Goal: Transaction & Acquisition: Purchase product/service

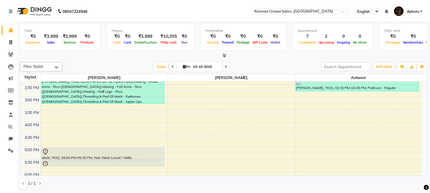
scroll to position [191, 0]
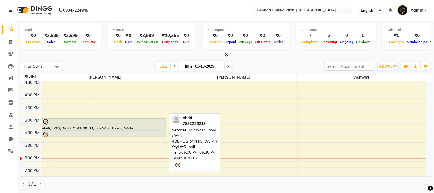
click at [143, 125] on div "abriti, TK02, 05:00 PM-05:30 PM, Hair Wash Loreal / Wella ([DEMOGRAPHIC_DATA])" at bounding box center [104, 125] width 124 height 12
click at [94, 127] on div "abriti, TK02, 05:00 PM-05:30 PM, Hair Wash Loreal / Wella ([DEMOGRAPHIC_DATA])" at bounding box center [104, 125] width 124 height 12
select select "7"
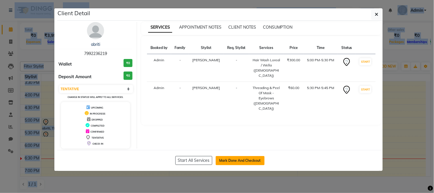
click at [238, 162] on button "Mark Done And Checkout" at bounding box center [240, 160] width 49 height 9
select select "147"
select select "service"
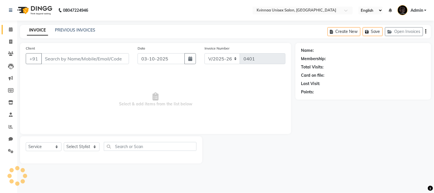
type input "7992236219"
select select "8149"
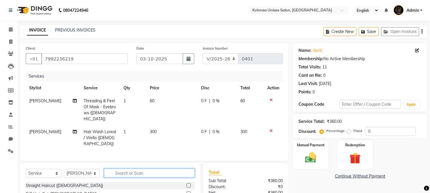
click at [129, 169] on input "text" at bounding box center [149, 173] width 91 height 9
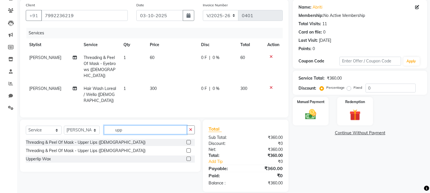
type input "upp"
click at [187, 140] on label at bounding box center [188, 142] width 4 height 4
click at [187, 141] on input "checkbox" at bounding box center [188, 143] width 4 height 4
click at [187, 117] on div "Client [PHONE_NUMBER] Date [DATE] Invoice Number V/2025 V/[PHONE_NUMBER] Servic…" at bounding box center [154, 59] width 268 height 118
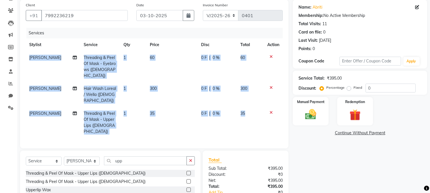
checkbox input "false"
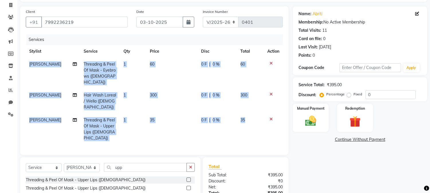
scroll to position [36, 0]
click at [315, 119] on img at bounding box center [310, 121] width 19 height 13
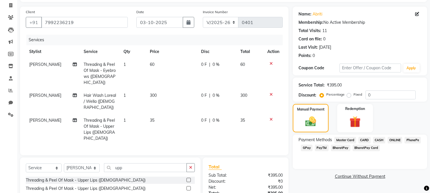
click at [305, 145] on span "GPay" at bounding box center [307, 148] width 12 height 7
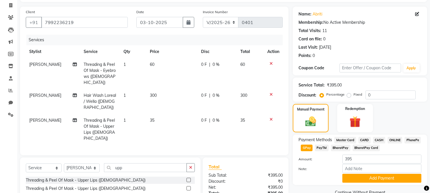
scroll to position [68, 0]
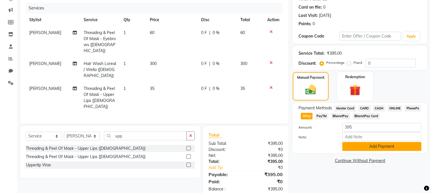
click at [384, 146] on button "Add Payment" at bounding box center [381, 146] width 79 height 9
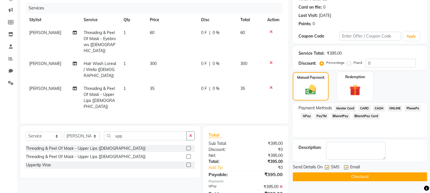
scroll to position [80, 0]
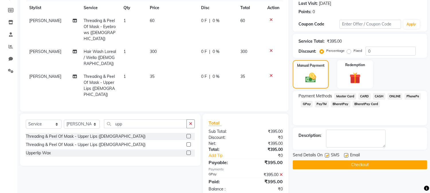
click at [362, 166] on button "Checkout" at bounding box center [360, 164] width 134 height 9
click at [362, 166] on div "Checkout" at bounding box center [360, 164] width 134 height 9
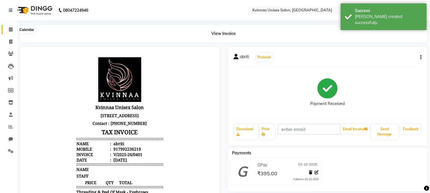
click at [9, 29] on icon at bounding box center [11, 29] width 4 height 4
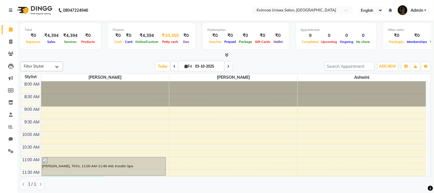
click at [171, 42] on span "Petty cash" at bounding box center [170, 42] width 19 height 4
select select "2561"
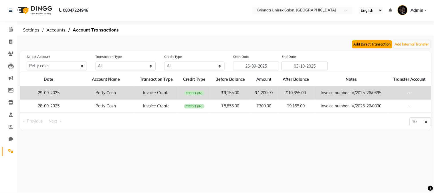
click at [383, 47] on button "Add Direct Transaction" at bounding box center [372, 44] width 40 height 8
select select "direct"
select select "2561"
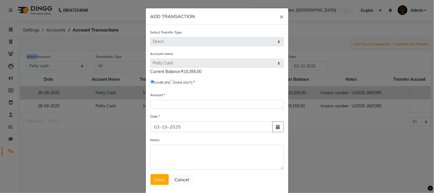
click at [173, 82] on input "radio" at bounding box center [172, 82] width 4 height 4
radio input "true"
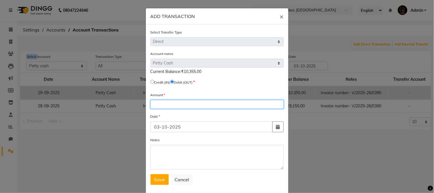
click at [168, 105] on input "number" at bounding box center [217, 104] width 133 height 9
type input "1500"
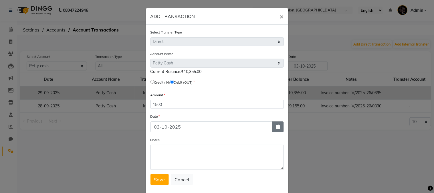
click at [278, 127] on icon "button" at bounding box center [278, 127] width 4 height 5
click at [276, 128] on icon "button" at bounding box center [278, 127] width 4 height 5
select select "10"
select select "2025"
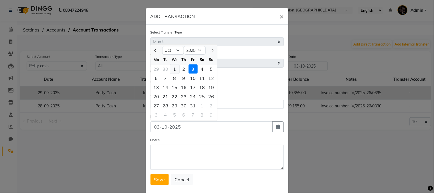
click at [174, 70] on div "1" at bounding box center [174, 68] width 9 height 9
type input "01-10-2025"
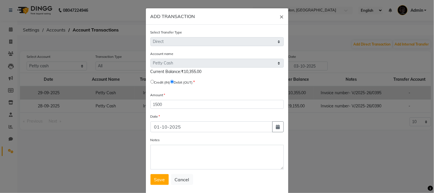
click at [174, 70] on span "Current Balance:₹10,355.00" at bounding box center [176, 71] width 51 height 5
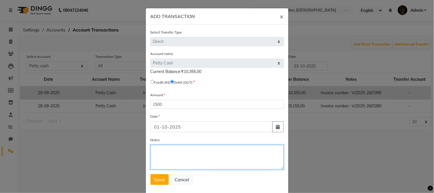
click at [200, 159] on textarea "Notes" at bounding box center [217, 157] width 133 height 25
type textarea "a"
type textarea "[PERSON_NAME] Sir"
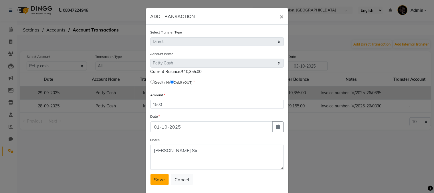
click at [154, 181] on span "Save" at bounding box center [159, 180] width 11 height 6
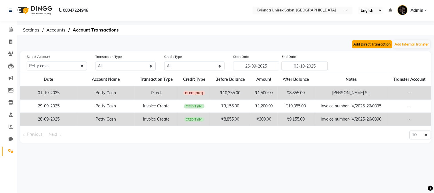
click at [373, 44] on button "Add Direct Transaction" at bounding box center [372, 44] width 40 height 8
select select "direct"
select select "2561"
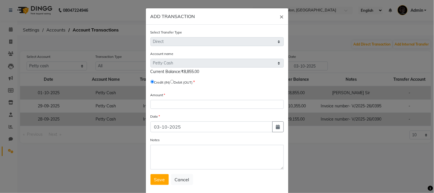
click at [173, 82] on input "radio" at bounding box center [172, 82] width 4 height 4
radio input "true"
click at [173, 82] on input "radio" at bounding box center [172, 82] width 4 height 4
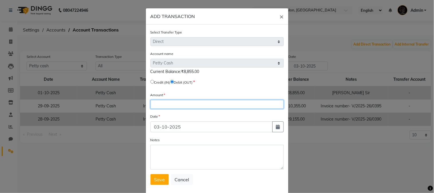
click at [168, 106] on input "number" at bounding box center [217, 104] width 133 height 9
type input "400"
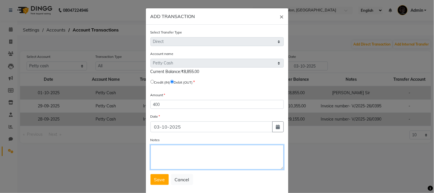
click at [184, 158] on textarea "Notes" at bounding box center [217, 157] width 133 height 25
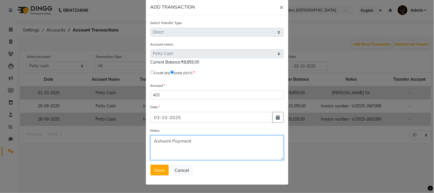
click at [183, 155] on textarea "Ashwini Payment" at bounding box center [217, 147] width 133 height 25
click at [222, 149] on textarea "Ashwini Payment" at bounding box center [217, 147] width 133 height 25
type textarea "Ashwini Payment"
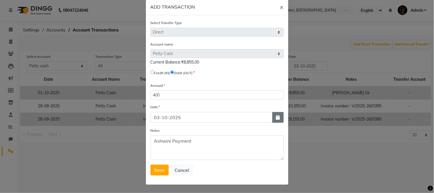
click at [277, 117] on icon "button" at bounding box center [278, 117] width 4 height 5
click at [278, 118] on button "button" at bounding box center [277, 117] width 11 height 11
select select "10"
select select "2025"
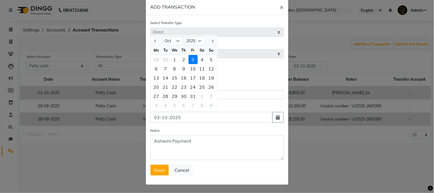
click at [173, 60] on div "1" at bounding box center [174, 59] width 9 height 9
type input "01-10-2025"
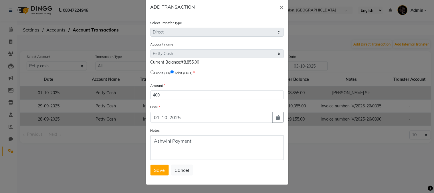
click at [173, 60] on span "Current Balance:₹8,855.00" at bounding box center [175, 62] width 49 height 5
click at [159, 172] on span "Save" at bounding box center [159, 170] width 11 height 6
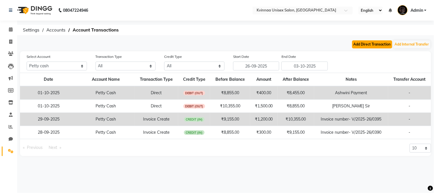
click at [376, 45] on button "Add Direct Transaction" at bounding box center [372, 44] width 40 height 8
select select "direct"
select select "2561"
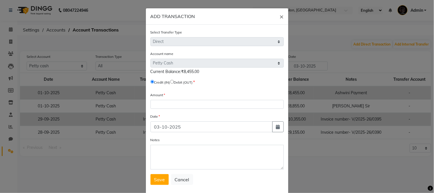
click at [173, 81] on input "radio" at bounding box center [172, 82] width 4 height 4
radio input "true"
click at [173, 81] on input "radio" at bounding box center [172, 82] width 4 height 4
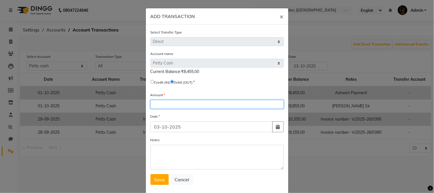
click at [176, 104] on input "number" at bounding box center [217, 104] width 133 height 9
type input "200"
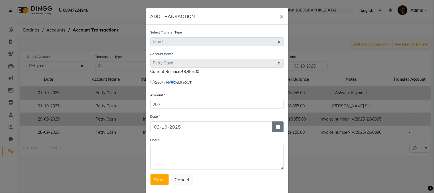
click at [276, 129] on icon "button" at bounding box center [278, 127] width 4 height 5
select select "10"
select select "2025"
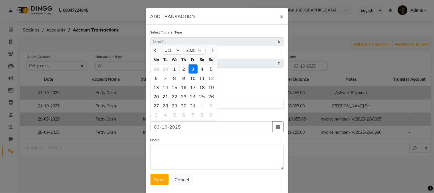
click at [175, 70] on div "1" at bounding box center [174, 68] width 9 height 9
type input "01-10-2025"
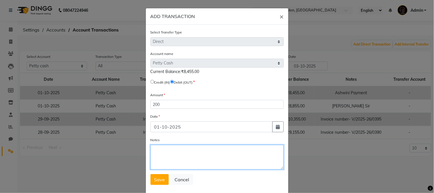
click at [185, 158] on textarea "Notes" at bounding box center [217, 157] width 133 height 25
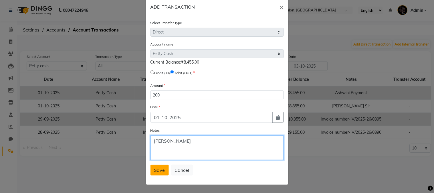
type textarea "[PERSON_NAME]"
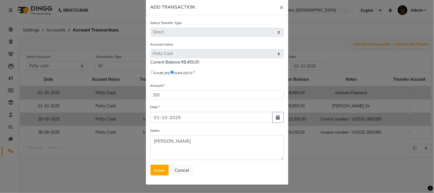
click at [159, 171] on span "Save" at bounding box center [159, 170] width 11 height 6
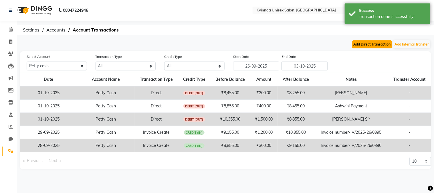
click at [365, 44] on button "Add Direct Transaction" at bounding box center [372, 44] width 40 height 8
select select "direct"
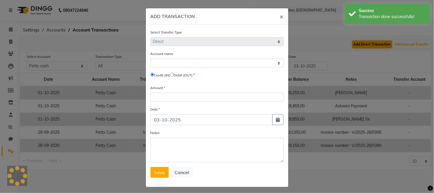
select select "2561"
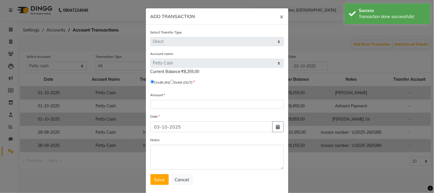
click at [173, 81] on input "radio" at bounding box center [172, 82] width 4 height 4
radio input "true"
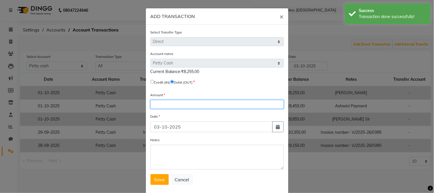
click at [167, 104] on input "number" at bounding box center [217, 104] width 133 height 9
type input "1400"
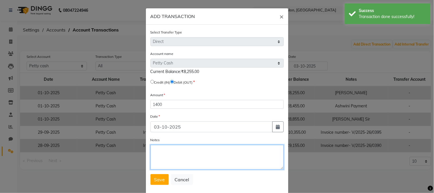
click at [162, 156] on textarea "Notes" at bounding box center [217, 157] width 133 height 25
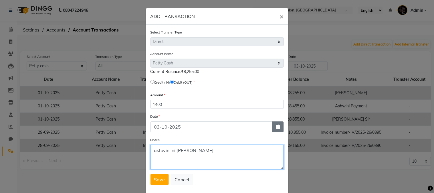
type textarea "ashwini ni [PERSON_NAME]"
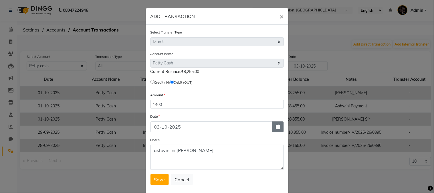
click at [278, 127] on button "button" at bounding box center [277, 126] width 11 height 11
select select "10"
select select "2025"
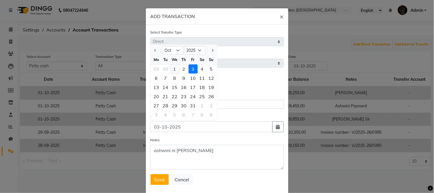
click at [171, 70] on div "1" at bounding box center [174, 68] width 9 height 9
type input "01-10-2025"
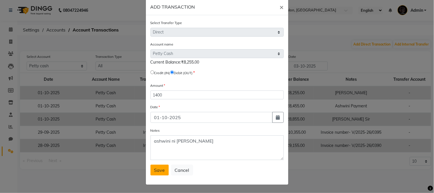
click at [159, 172] on span "Save" at bounding box center [159, 170] width 11 height 6
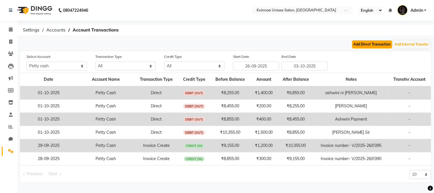
click at [365, 44] on button "Add Direct Transaction" at bounding box center [372, 44] width 40 height 8
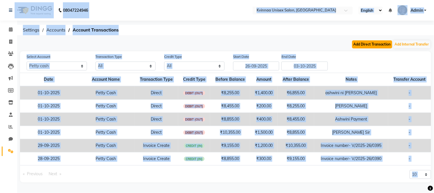
select select "direct"
select select
click at [365, 45] on button "Add Direct Transaction" at bounding box center [372, 44] width 40 height 8
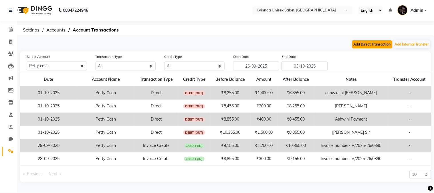
select select "direct"
select select "2561"
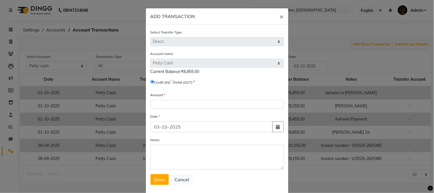
click at [172, 82] on input "radio" at bounding box center [172, 82] width 4 height 4
radio input "true"
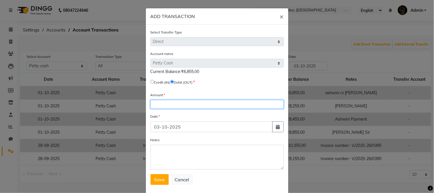
click at [167, 103] on input "number" at bounding box center [217, 104] width 133 height 9
type input "75"
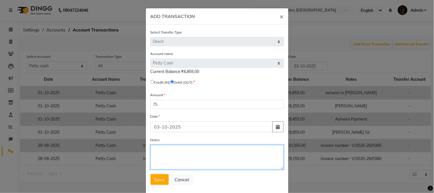
click at [179, 155] on textarea "Notes" at bounding box center [217, 157] width 133 height 25
type textarea "coffee + dhoop"
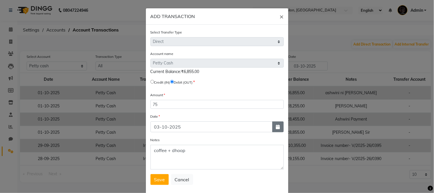
click at [276, 129] on icon "button" at bounding box center [278, 127] width 4 height 5
select select "10"
select select "2025"
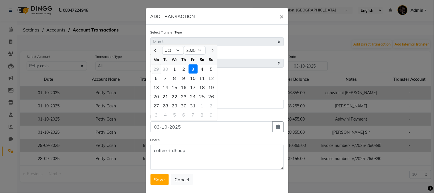
click at [153, 69] on div "29" at bounding box center [156, 68] width 9 height 9
type input "29-09-2025"
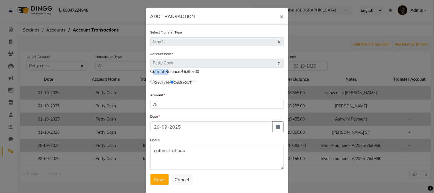
click at [153, 69] on span "Current Balance:₹6,855.00" at bounding box center [175, 71] width 49 height 5
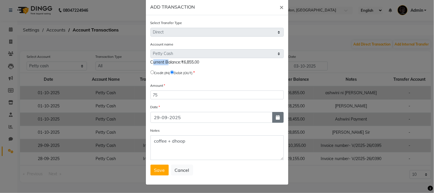
click at [277, 118] on icon "button" at bounding box center [278, 117] width 4 height 5
select select "9"
select select "2025"
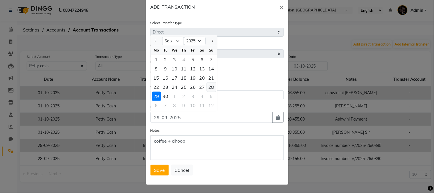
click at [210, 87] on div "28" at bounding box center [211, 86] width 9 height 9
type input "28-09-2025"
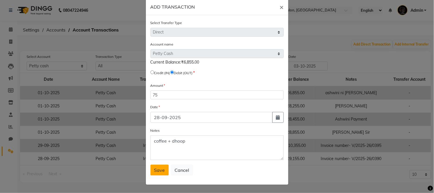
click at [159, 167] on span "Save" at bounding box center [159, 170] width 11 height 6
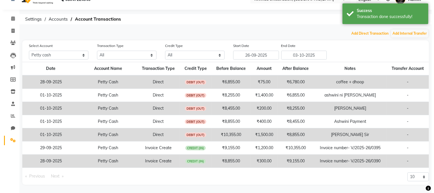
scroll to position [0, 0]
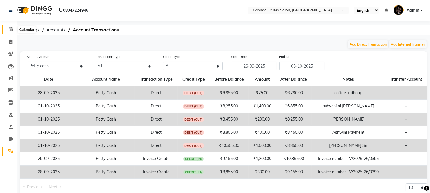
click at [11, 30] on icon at bounding box center [11, 29] width 4 height 4
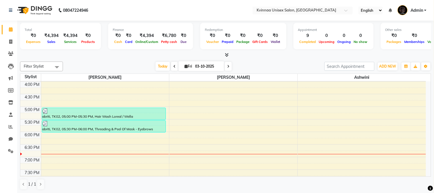
scroll to position [222, 0]
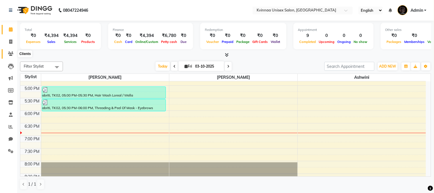
click at [12, 52] on icon at bounding box center [10, 54] width 5 height 4
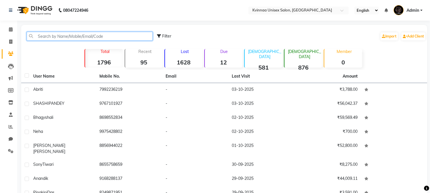
click at [62, 36] on input "text" at bounding box center [90, 36] width 126 height 9
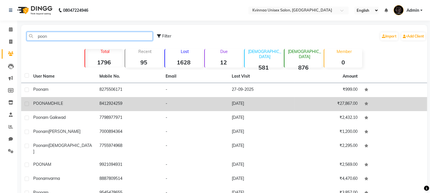
type input "poon"
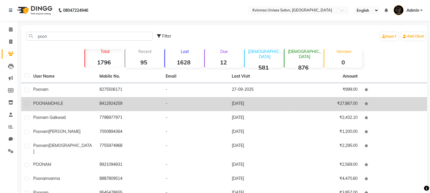
click at [108, 107] on td "8412924259" at bounding box center [129, 104] width 66 height 14
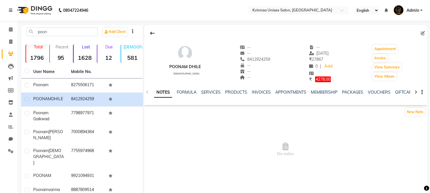
click at [200, 121] on span "No notes" at bounding box center [285, 149] width 283 height 57
click at [9, 30] on icon at bounding box center [11, 29] width 4 height 4
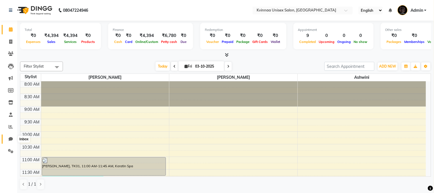
click at [12, 139] on icon at bounding box center [11, 139] width 4 height 4
select select "100"
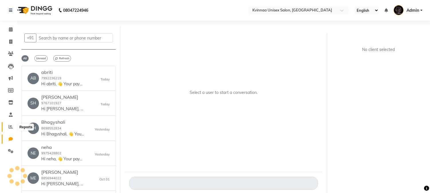
click at [9, 125] on icon at bounding box center [11, 127] width 4 height 4
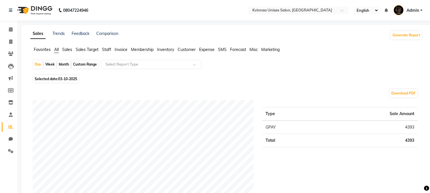
click at [64, 64] on div "Month" at bounding box center [63, 64] width 13 height 8
select select "10"
select select "2025"
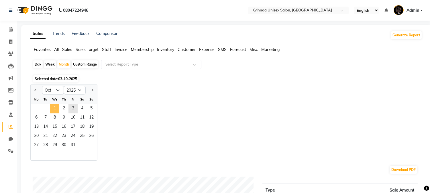
click at [57, 109] on span "1" at bounding box center [54, 108] width 9 height 9
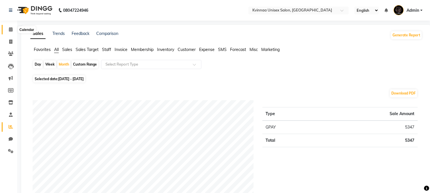
click at [12, 29] on icon at bounding box center [11, 29] width 4 height 4
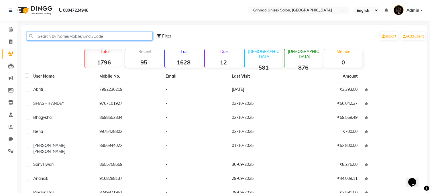
click at [63, 36] on input "text" at bounding box center [90, 36] width 126 height 9
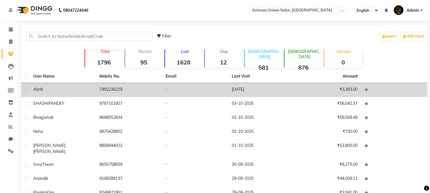
click at [116, 90] on td "7992236219" at bounding box center [129, 90] width 66 height 14
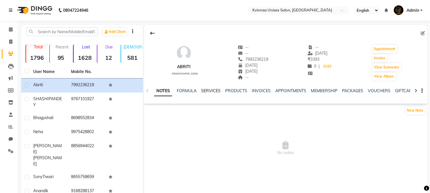
click at [206, 91] on link "SERVICES" at bounding box center [210, 90] width 19 height 5
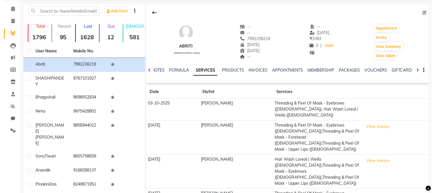
scroll to position [32, 0]
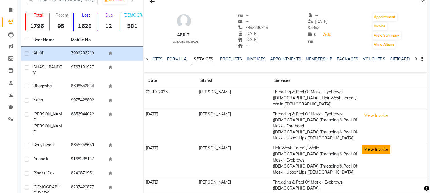
click at [377, 145] on button "View Invoice" at bounding box center [376, 149] width 29 height 9
click at [374, 145] on button "View Invoice" at bounding box center [376, 149] width 29 height 9
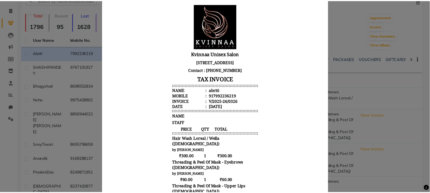
scroll to position [0, 0]
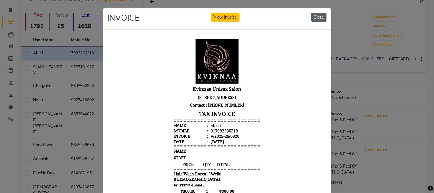
click at [316, 17] on button "Close" at bounding box center [318, 17] width 15 height 9
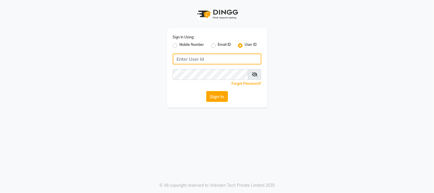
type input "kvinnaa"
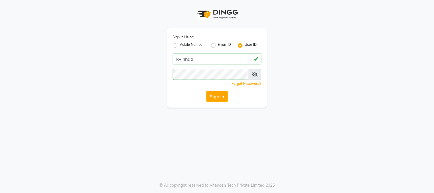
click at [218, 98] on button "Sign In" at bounding box center [217, 96] width 22 height 11
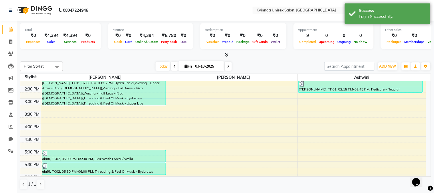
scroll to position [254, 0]
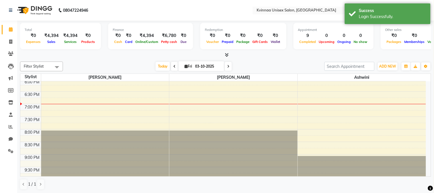
click at [47, 104] on div "8:00 AM 8:30 AM 9:00 AM 9:30 AM 10:00 AM 10:30 AM 11:00 AM 11:30 AM 12:00 PM 12…" at bounding box center [223, 3] width 406 height 352
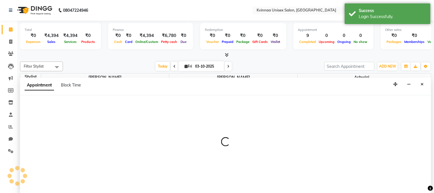
select select "8149"
select select "1125"
select select "tentative"
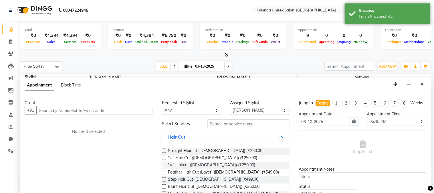
click at [83, 109] on input "text" at bounding box center [94, 110] width 116 height 9
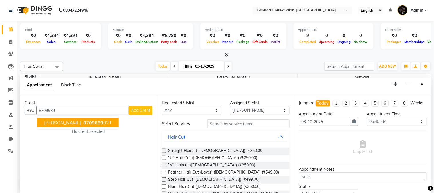
click at [84, 123] on ngb-highlight "8709689 021" at bounding box center [97, 123] width 30 height 6
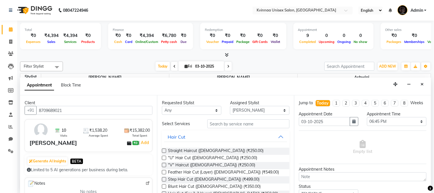
type input "8709689021"
click at [225, 123] on input "text" at bounding box center [249, 123] width 82 height 9
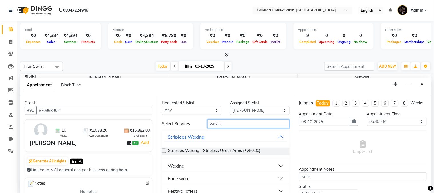
type input "waxin"
click at [274, 164] on button "Waxing" at bounding box center [225, 166] width 123 height 10
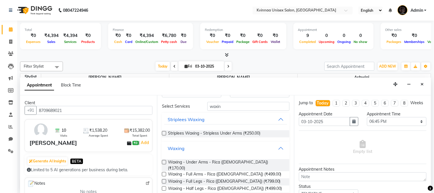
scroll to position [32, 0]
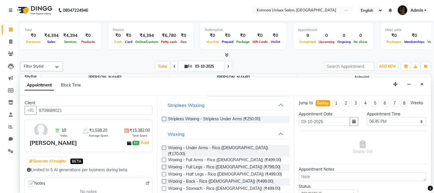
click at [164, 147] on label at bounding box center [164, 148] width 4 height 4
click at [164, 147] on input "checkbox" at bounding box center [164, 149] width 4 height 4
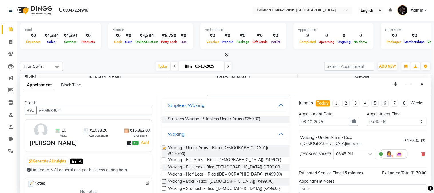
checkbox input "false"
click at [164, 158] on label at bounding box center [164, 160] width 4 height 4
click at [164, 159] on input "checkbox" at bounding box center [164, 161] width 4 height 4
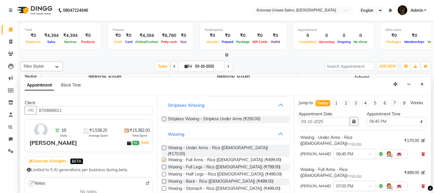
checkbox input "false"
click at [164, 172] on label at bounding box center [164, 174] width 4 height 4
click at [164, 173] on input "checkbox" at bounding box center [164, 175] width 4 height 4
checkbox input "false"
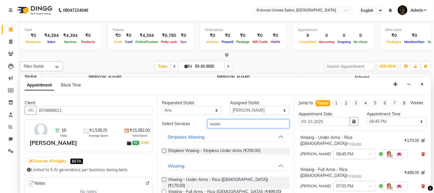
click at [228, 123] on input "waxin" at bounding box center [249, 123] width 82 height 9
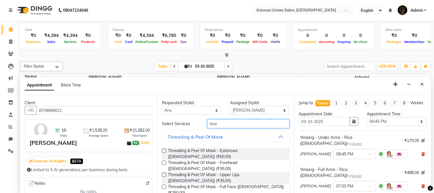
type input "thre"
click at [163, 150] on label at bounding box center [164, 151] width 4 height 4
click at [163, 150] on input "checkbox" at bounding box center [164, 151] width 4 height 4
checkbox input "false"
click at [165, 161] on label at bounding box center [164, 163] width 4 height 4
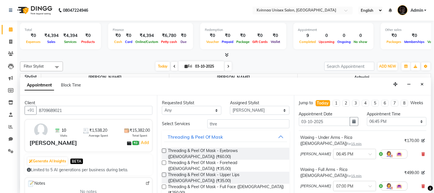
click at [165, 161] on input "checkbox" at bounding box center [164, 163] width 4 height 4
checkbox input "false"
click at [164, 173] on label at bounding box center [164, 175] width 4 height 4
click at [164, 173] on input "checkbox" at bounding box center [164, 175] width 4 height 4
click at [164, 173] on label at bounding box center [164, 175] width 4 height 4
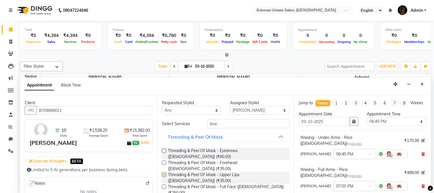
click at [164, 173] on input "checkbox" at bounding box center [164, 175] width 4 height 4
click at [165, 173] on label at bounding box center [164, 175] width 4 height 4
click at [165, 173] on input "checkbox" at bounding box center [164, 175] width 4 height 4
checkbox input "false"
click at [240, 110] on select "Select Ashwini rupali Yogita Rokde" at bounding box center [260, 110] width 60 height 9
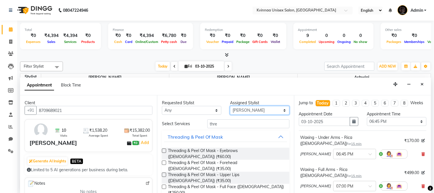
click at [240, 110] on select "Select Ashwini rupali Yogita Rokde" at bounding box center [260, 110] width 60 height 9
select select "19772"
click at [230, 106] on select "Select Ashwini rupali Yogita Rokde" at bounding box center [260, 110] width 60 height 9
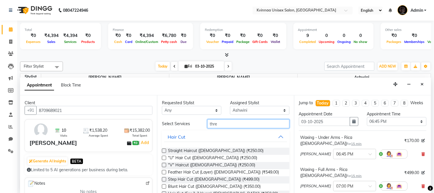
click at [231, 123] on input "thre" at bounding box center [249, 123] width 82 height 9
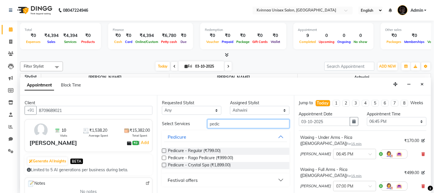
type input "pedic"
click at [165, 150] on label at bounding box center [164, 151] width 4 height 4
click at [165, 150] on input "checkbox" at bounding box center [164, 151] width 4 height 4
checkbox input "false"
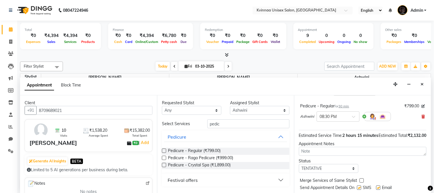
scroll to position [265, 0]
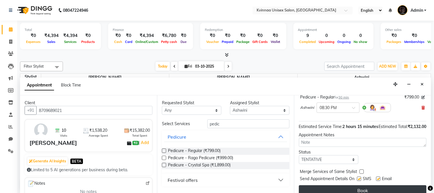
click at [357, 185] on button "Book" at bounding box center [363, 190] width 128 height 10
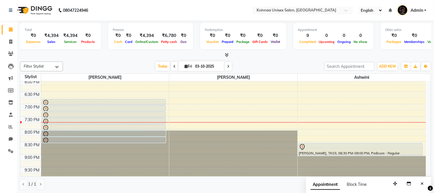
click at [94, 62] on div "Filter Stylist Select All rupali Yogita Rokde Ashwini Today Fri 03-10-2025 Togg…" at bounding box center [225, 67] width 411 height 10
click at [94, 62] on div "Today Fri 03-10-2025" at bounding box center [194, 66] width 256 height 9
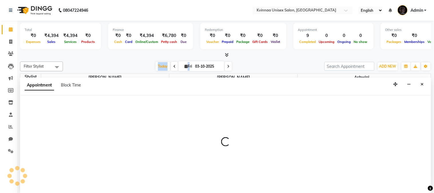
select select "4271"
select select "1200"
select select "tentative"
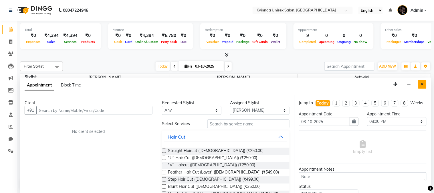
click at [424, 82] on button "Close" at bounding box center [422, 84] width 8 height 9
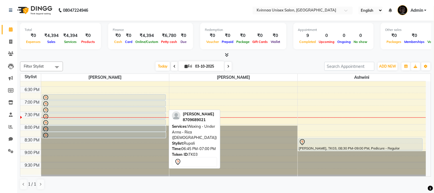
click at [105, 96] on div at bounding box center [103, 98] width 123 height 7
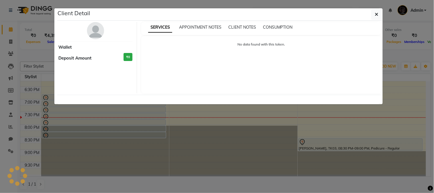
select select "7"
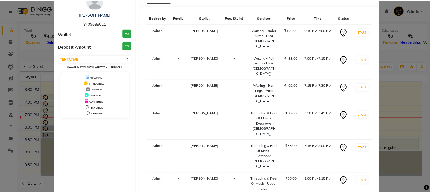
scroll to position [82, 0]
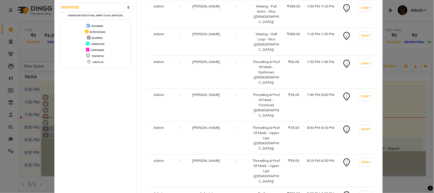
select select "147"
select select "service"
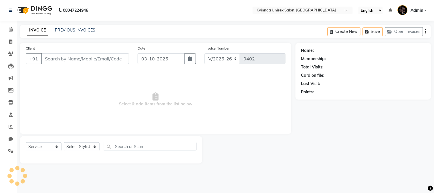
type input "8709689021"
select select "19772"
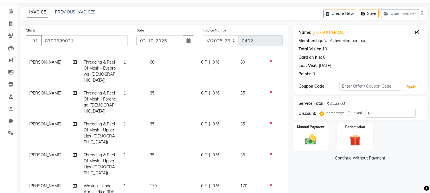
scroll to position [32, 0]
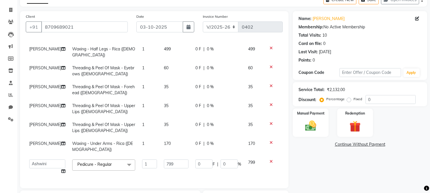
scroll to position [44, 0]
click at [197, 159] on input "0" at bounding box center [203, 163] width 17 height 9
click at [195, 161] on input "0100" at bounding box center [203, 163] width 17 height 9
type input "100"
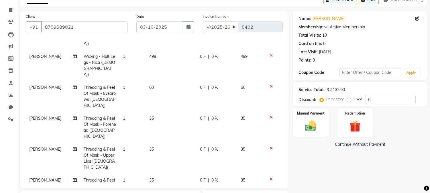
scroll to position [50, 0]
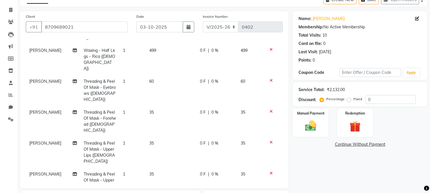
click at [341, 173] on div "Name: Sweta Membership: No Active Membership Total Visits: 10 Card on file: 0 L…" at bounding box center [362, 143] width 139 height 264
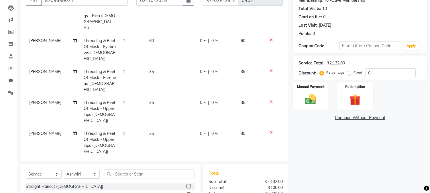
scroll to position [82, 0]
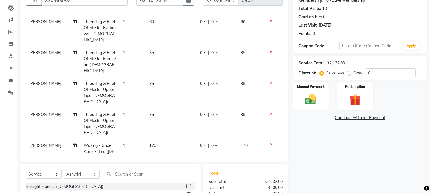
click at [269, 112] on icon at bounding box center [270, 114] width 3 height 4
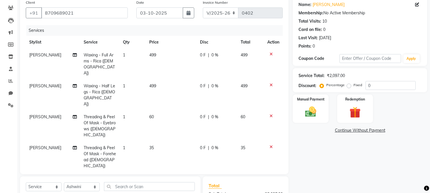
scroll to position [95, 0]
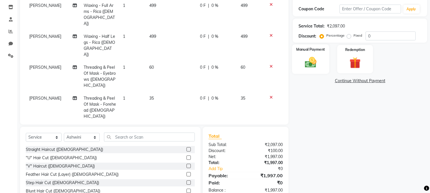
click at [323, 59] on div "Manual Payment" at bounding box center [310, 58] width 37 height 29
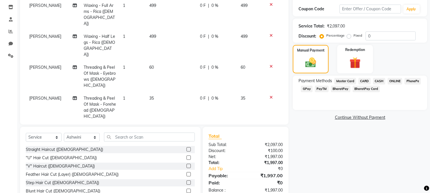
click at [413, 81] on span "PhonePe" at bounding box center [412, 81] width 16 height 7
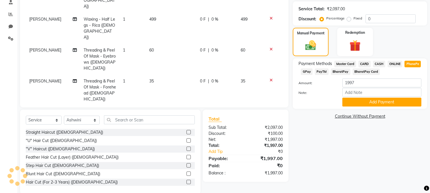
scroll to position [122, 0]
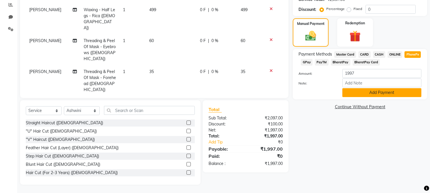
click at [384, 92] on button "Add Payment" at bounding box center [381, 92] width 79 height 9
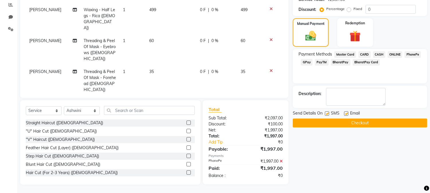
click at [365, 124] on button "Checkout" at bounding box center [360, 123] width 134 height 9
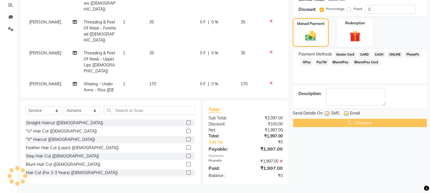
scroll to position [58, 0]
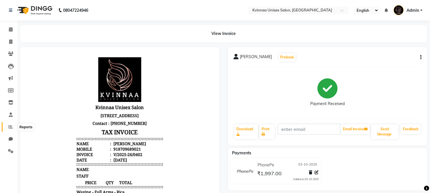
click at [9, 124] on span at bounding box center [11, 127] width 10 height 7
